Goal: Obtain resource: Download file/media

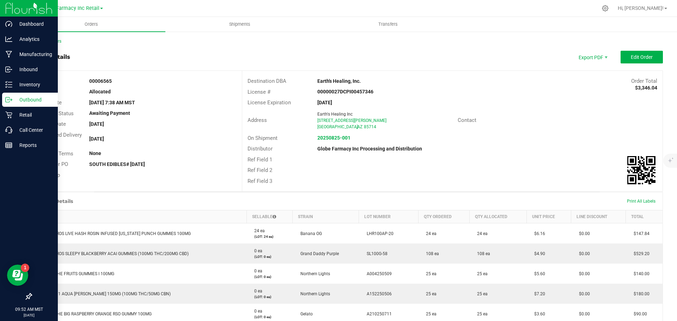
click at [14, 103] on p "Outbound" at bounding box center [33, 100] width 42 height 8
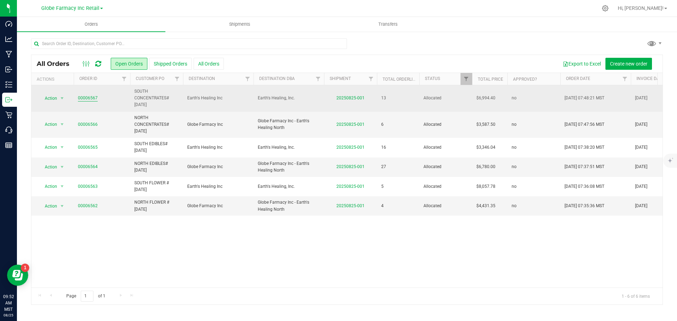
click at [93, 96] on link "00006567" at bounding box center [88, 98] width 20 height 7
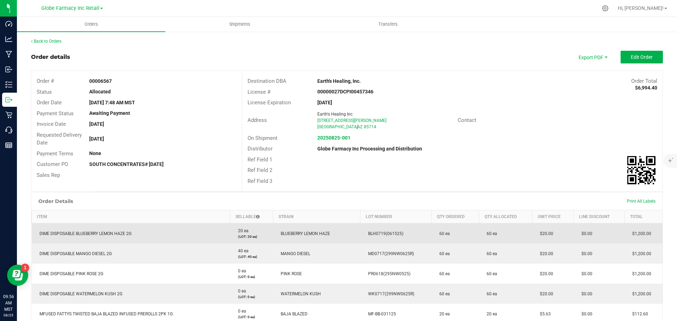
click at [375, 231] on td "BLH0719(061525)" at bounding box center [395, 234] width 71 height 20
click at [375, 231] on span "BLH0719(061525)" at bounding box center [384, 233] width 39 height 5
copy span "BLH0719(061525)"
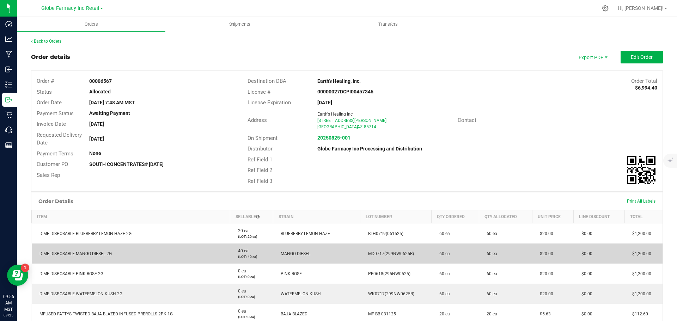
click at [374, 255] on span "MD0717(299NW0625R)" at bounding box center [389, 253] width 49 height 5
copy span "MD0717(299NW0625R)"
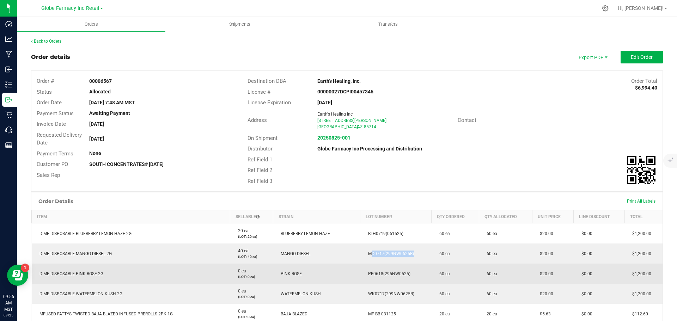
drag, startPoint x: 413, startPoint y: 276, endPoint x: 362, endPoint y: 274, distance: 50.5
click at [362, 274] on td "PR0618(295NW0525)" at bounding box center [395, 274] width 71 height 20
copy span "PR0618(295NW0525)"
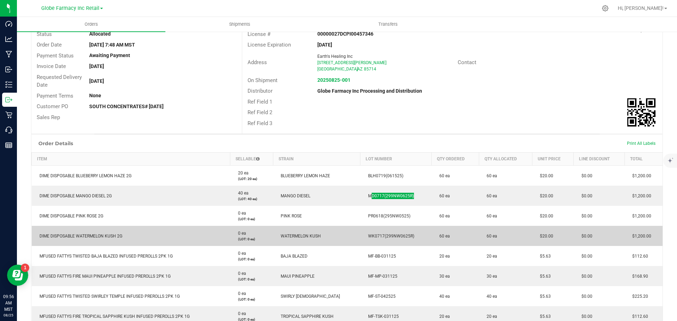
scroll to position [71, 0]
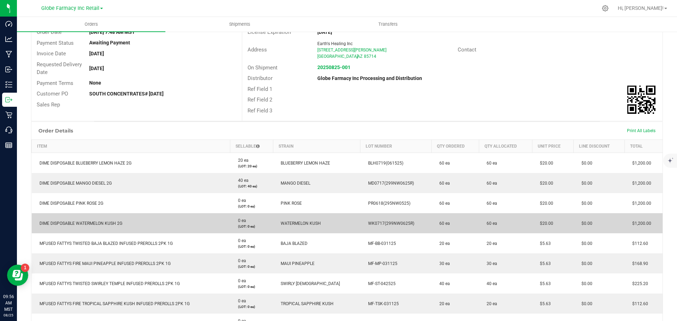
click at [367, 227] on td "WK0717(299NW0625R)" at bounding box center [395, 223] width 71 height 20
click at [368, 227] on td "WK0717(299NW0625R)" at bounding box center [395, 223] width 71 height 20
copy span "WK0717(299NW0625R)"
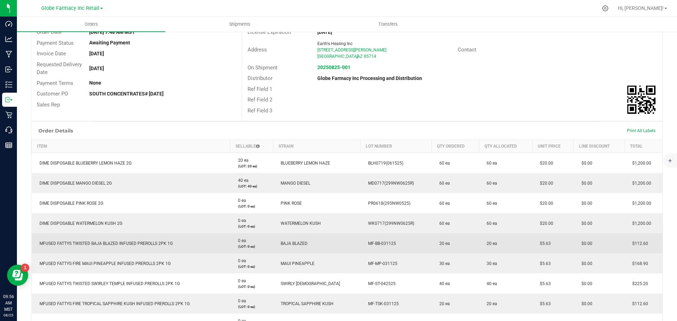
click at [375, 243] on span "MF-BB-031125" at bounding box center [380, 243] width 31 height 5
copy span "MF-BB-031125"
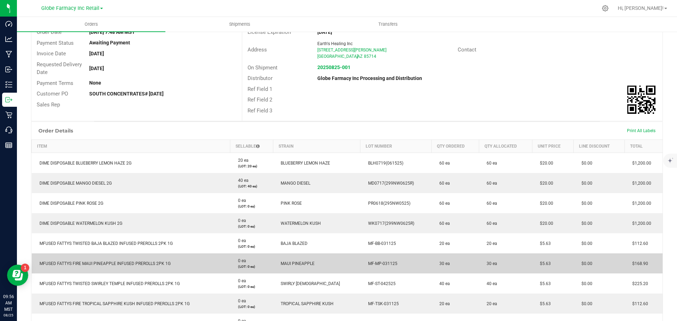
click at [371, 264] on span "MF-MP-031125" at bounding box center [381, 263] width 33 height 5
copy span "MF-MP-031125"
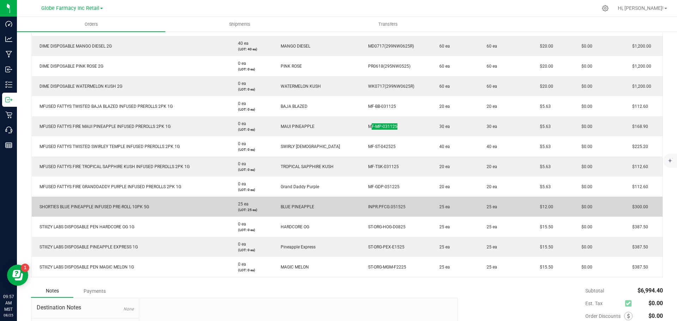
scroll to position [212, 0]
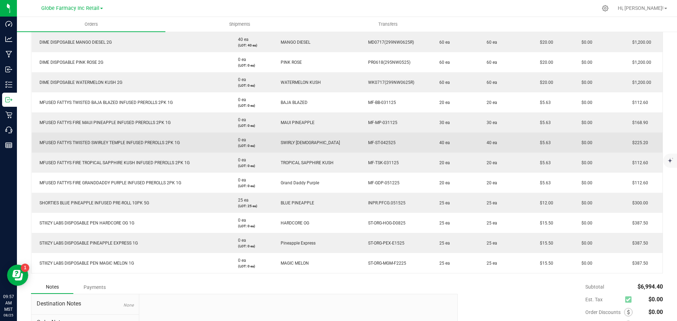
click at [375, 143] on span "MF-ST-042525" at bounding box center [380, 142] width 31 height 5
copy span "MF-ST-042525"
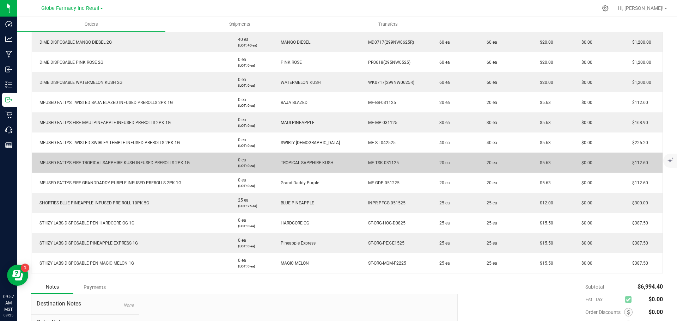
click at [376, 163] on span "MF-TSK-031125" at bounding box center [382, 162] width 34 height 5
copy span "MF-TSK-031125"
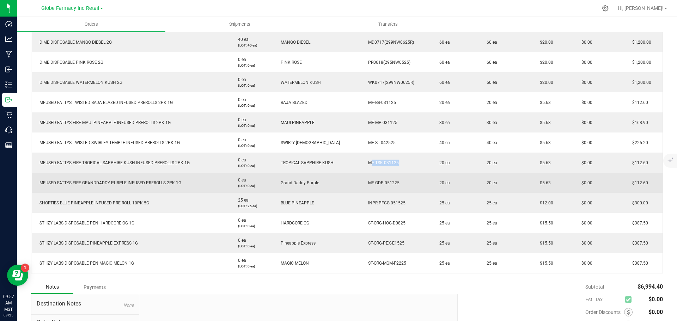
drag, startPoint x: 396, startPoint y: 183, endPoint x: 361, endPoint y: 182, distance: 35.6
click at [361, 182] on td "MF-GDP-051225" at bounding box center [395, 183] width 71 height 20
copy span "MF-GDP-051225"
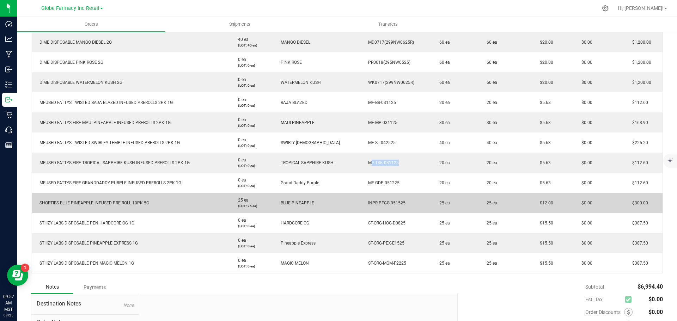
drag, startPoint x: 405, startPoint y: 200, endPoint x: 348, endPoint y: 202, distance: 57.1
click at [348, 202] on outbound-order-line-row "SHORTIES BLUE PINEAPPLE INFUSED PRE-ROLL 10PK 5G 25 ea (LOT: 25 ea) BLUE PINEAP…" at bounding box center [347, 203] width 631 height 20
copy outbound-order-line-row "INPR.PFCG.051525"
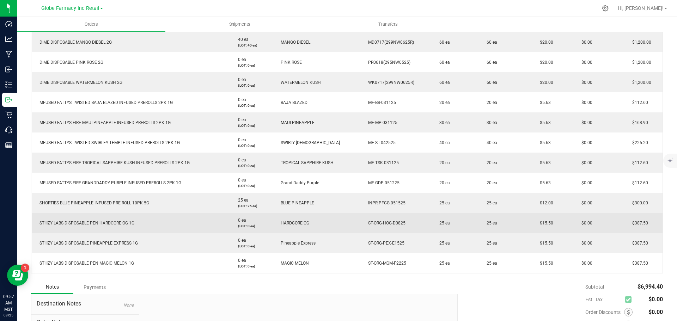
click at [372, 223] on span "ST-ORG-HOG-D0825" at bounding box center [385, 223] width 41 height 5
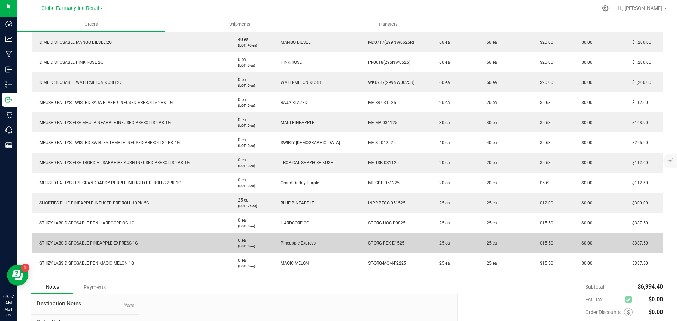
click at [382, 242] on span "ST-ORG-PEX-E1525" at bounding box center [385, 243] width 40 height 5
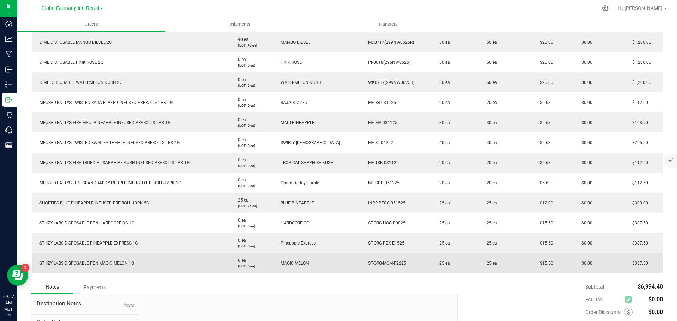
click at [390, 262] on span "ST-ORG-MGM-F2225" at bounding box center [386, 263] width 42 height 5
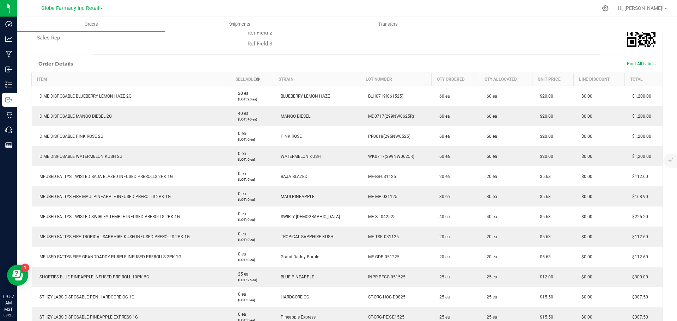
scroll to position [0, 0]
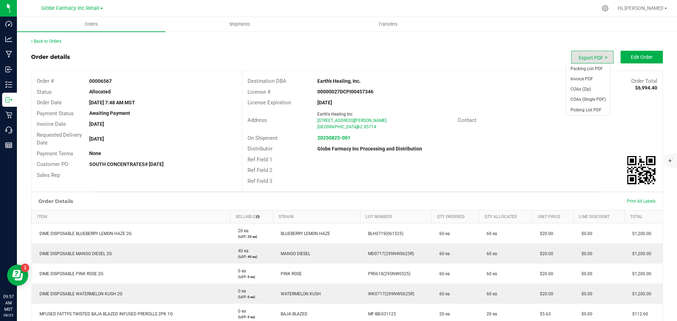
click at [571, 53] on span "Export PDF" at bounding box center [592, 57] width 42 height 13
click at [578, 66] on span "Packing List PDF" at bounding box center [588, 69] width 44 height 10
click at [586, 88] on span "COAs (Zip)" at bounding box center [588, 89] width 44 height 10
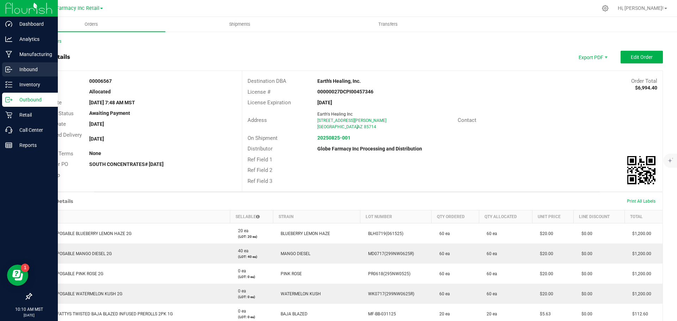
click at [14, 69] on p "Inbound" at bounding box center [33, 69] width 42 height 8
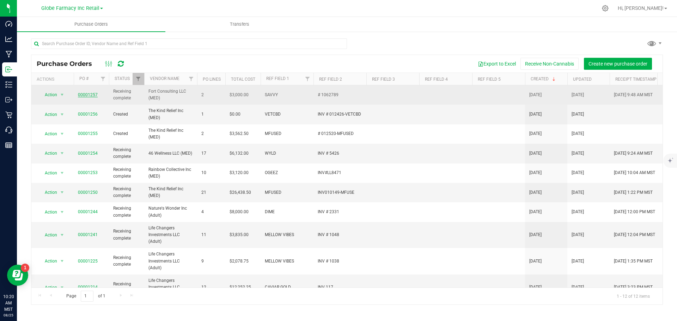
click at [83, 93] on link "00001257" at bounding box center [88, 94] width 20 height 5
